Goal: Obtain resource: Obtain resource

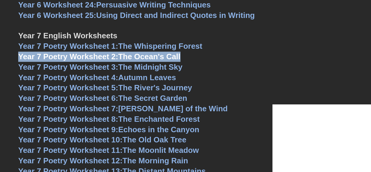
click at [132, 52] on link "Year 7 Poetry Worksheet 2: The Ocean's Call" at bounding box center [99, 56] width 162 height 9
click at [103, 42] on span "Year 7 Poetry Worksheet 1:" at bounding box center [68, 46] width 100 height 9
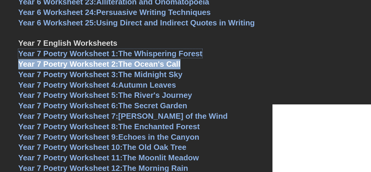
scroll to position [3411, 0]
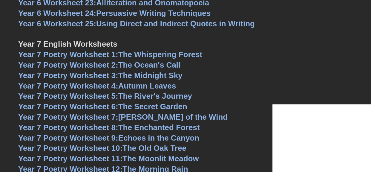
click at [214, 81] on h3 "Year 7 Poetry Worksheet 4: Autumn Leaves" at bounding box center [185, 86] width 335 height 10
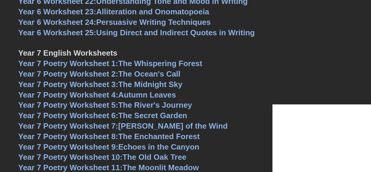
scroll to position [3401, 0]
click at [306, 39] on h3 "Year 7 English Worksheets" at bounding box center [185, 49] width 335 height 20
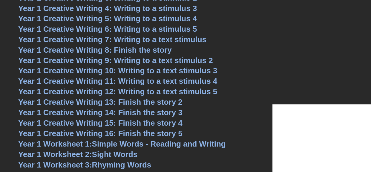
scroll to position [900, 0]
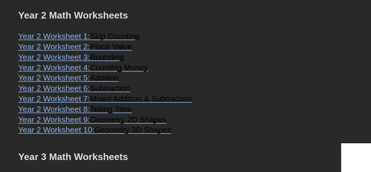
click at [178, 63] on h3 "Year 2 Worksheet 3: Rounding" at bounding box center [185, 57] width 335 height 10
